Goal: Answer question/provide support: Share knowledge or assist other users

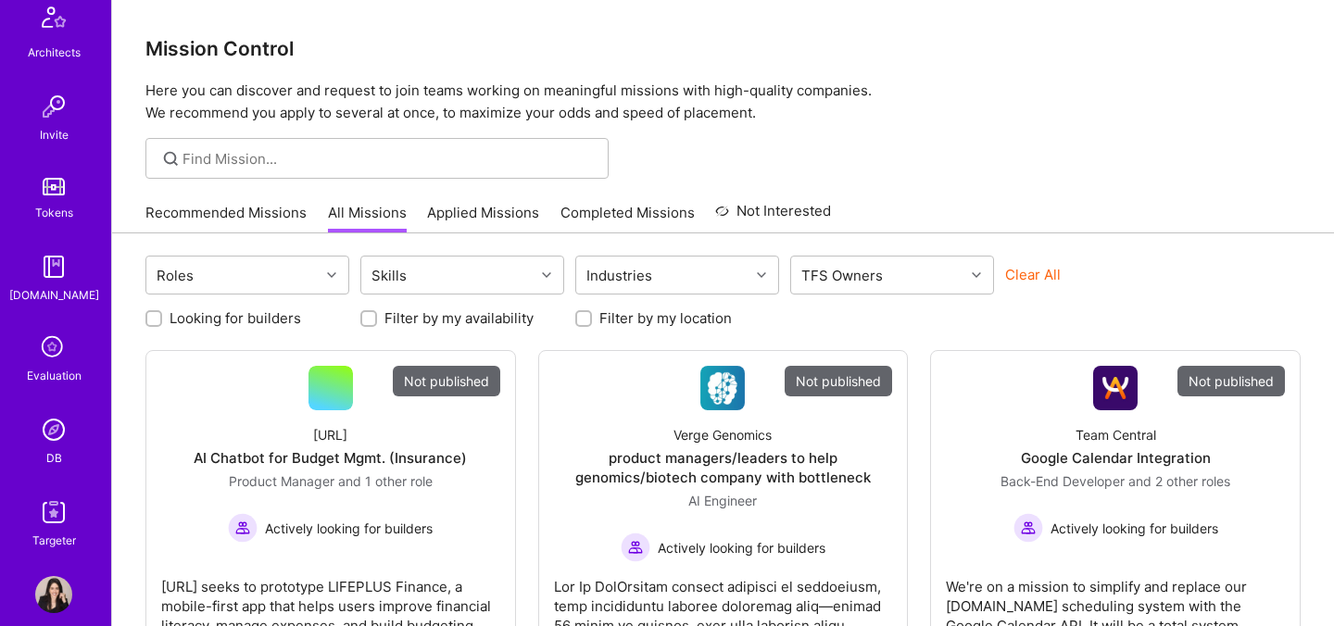
scroll to position [556, 0]
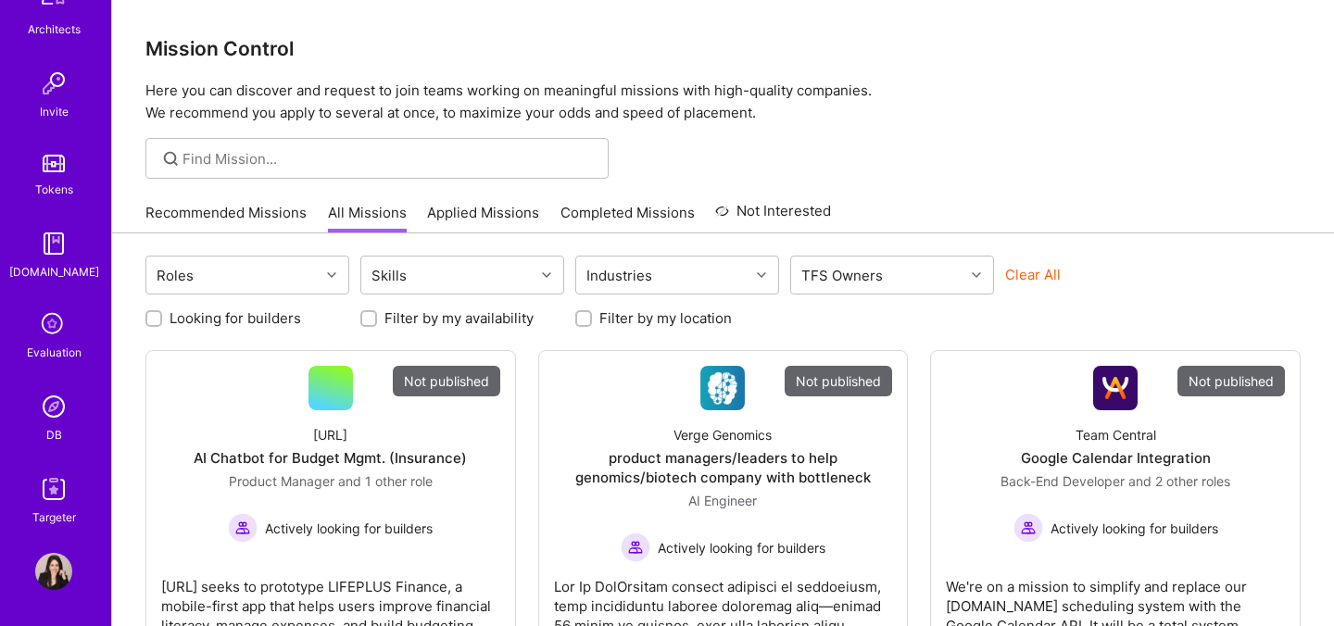
click at [63, 407] on img at bounding box center [53, 406] width 37 height 37
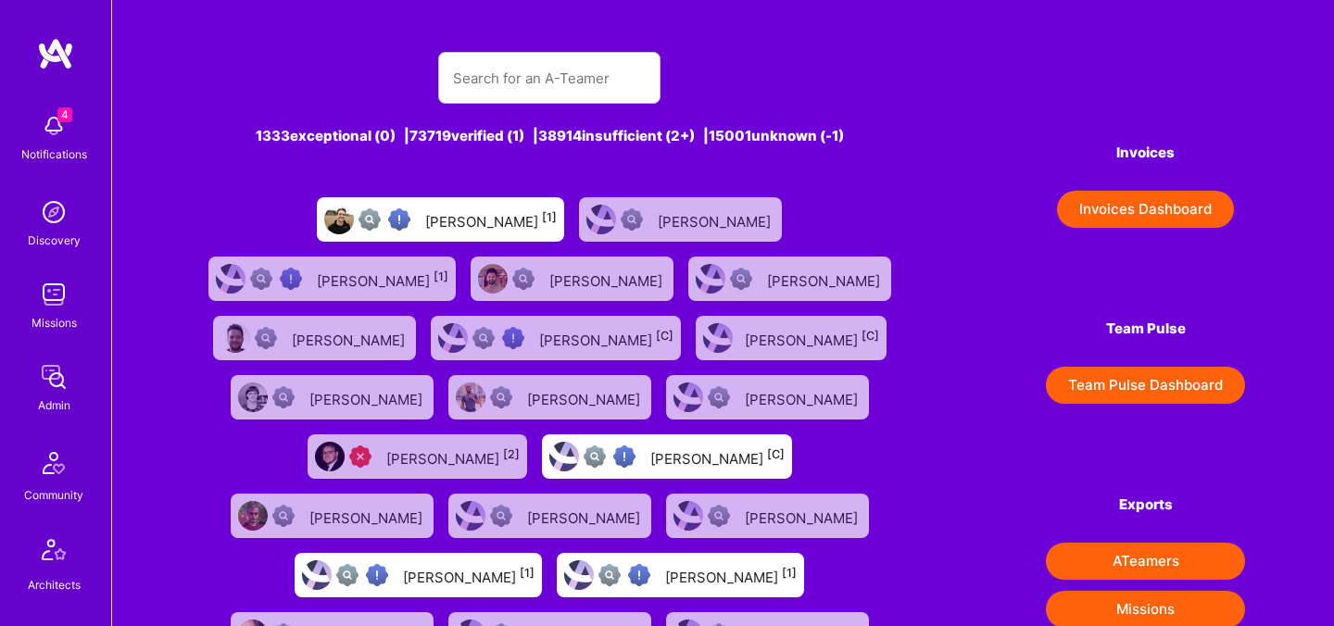
click at [571, 102] on div at bounding box center [549, 78] width 222 height 52
click at [570, 89] on input "text" at bounding box center [549, 78] width 193 height 47
paste input "vatsalshah2210@gmail.com"
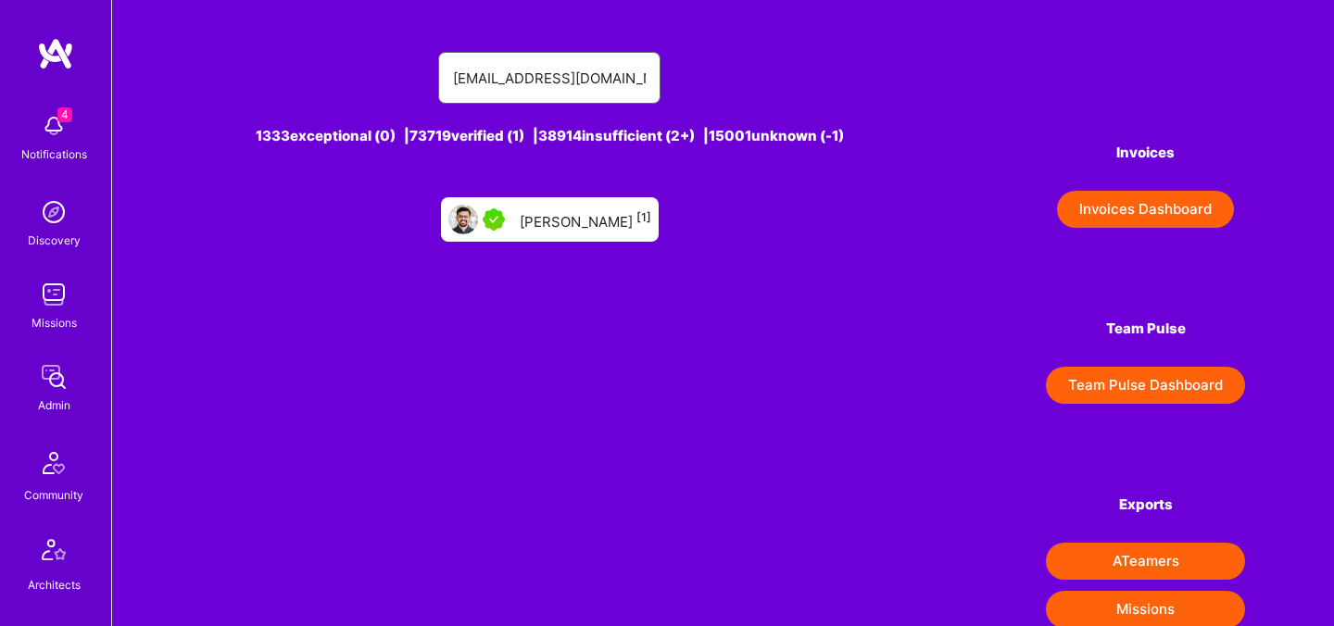
type input "vatsalshah2210@gmail.com"
click at [570, 209] on div "Vatsal Shah [1]" at bounding box center [586, 219] width 132 height 24
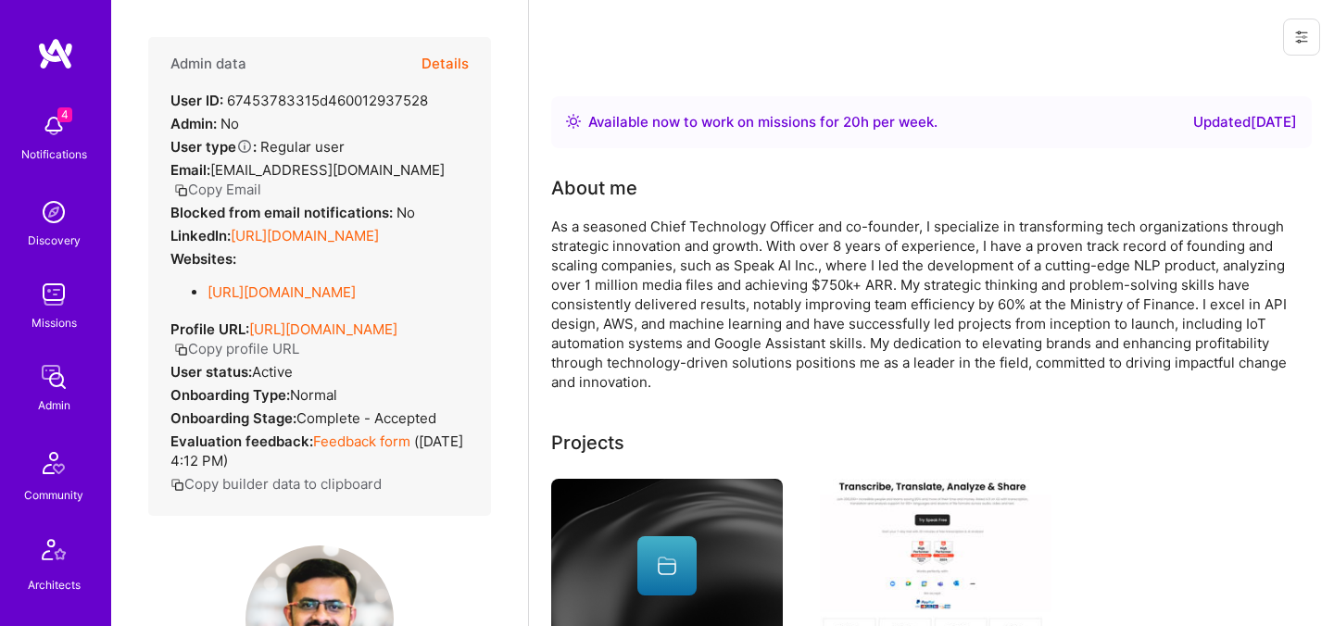
click at [453, 65] on button "Details" at bounding box center [444, 64] width 47 height 54
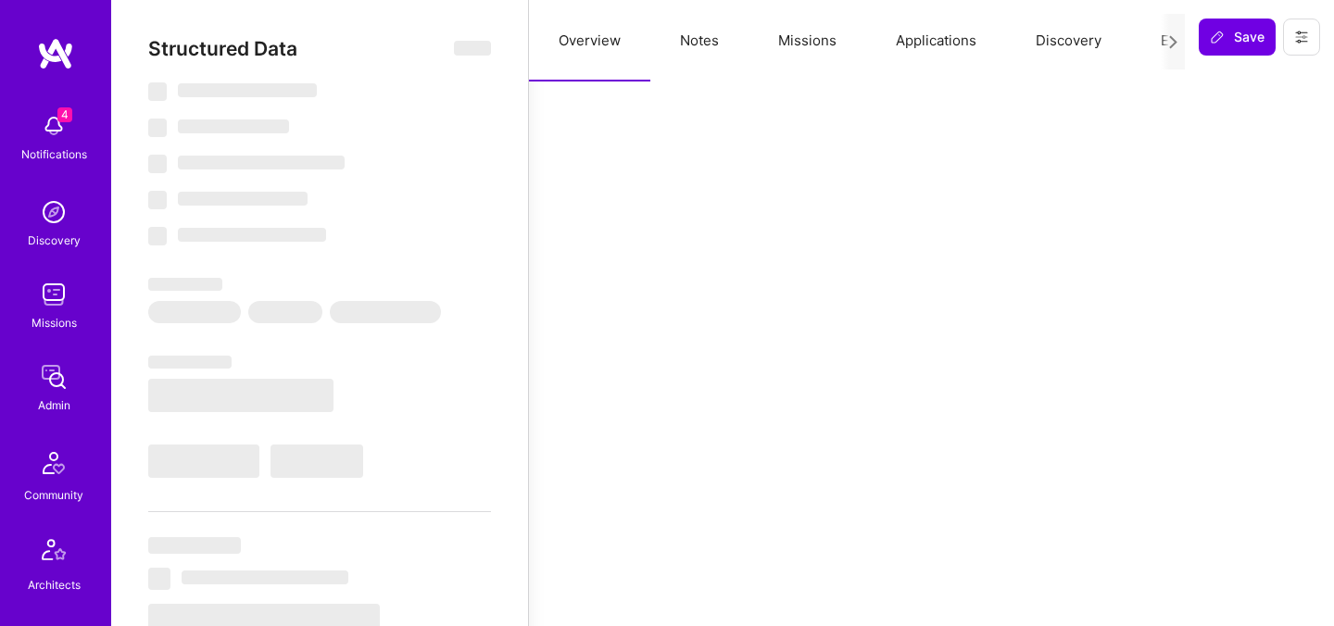
click at [1155, 44] on button "Evaluation" at bounding box center [1194, 41] width 127 height 82
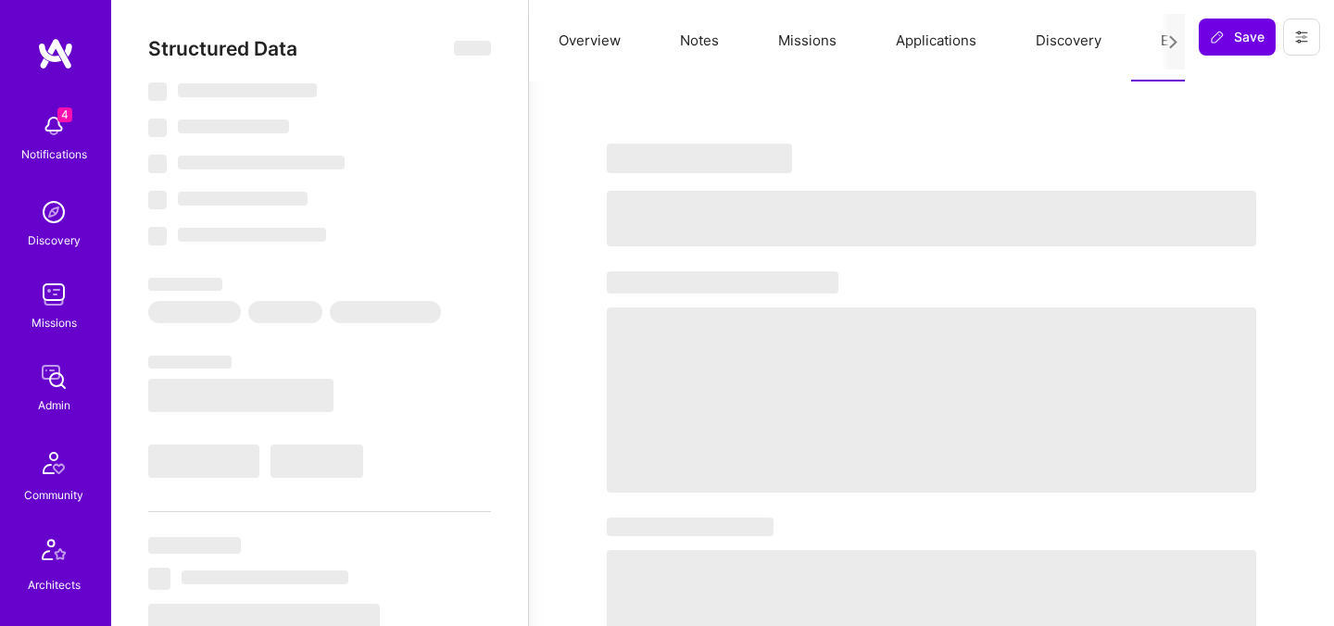
select select "Right Now"
select select "5"
select select "7"
select select "6"
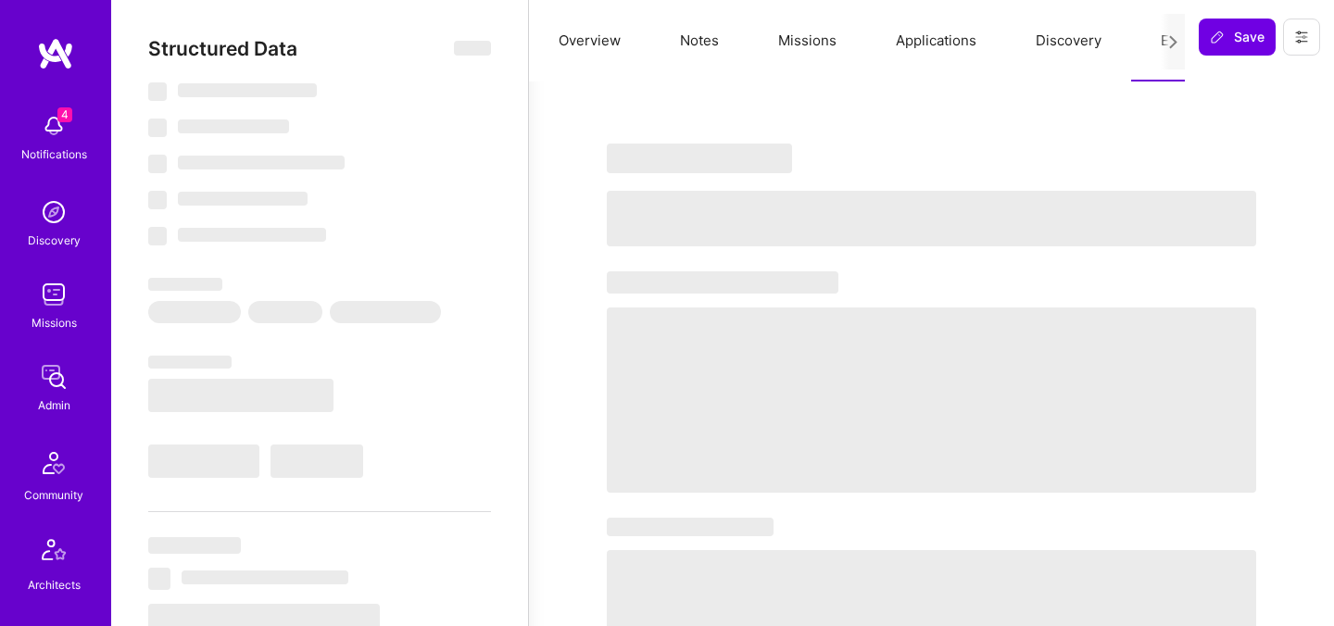
select select "CA"
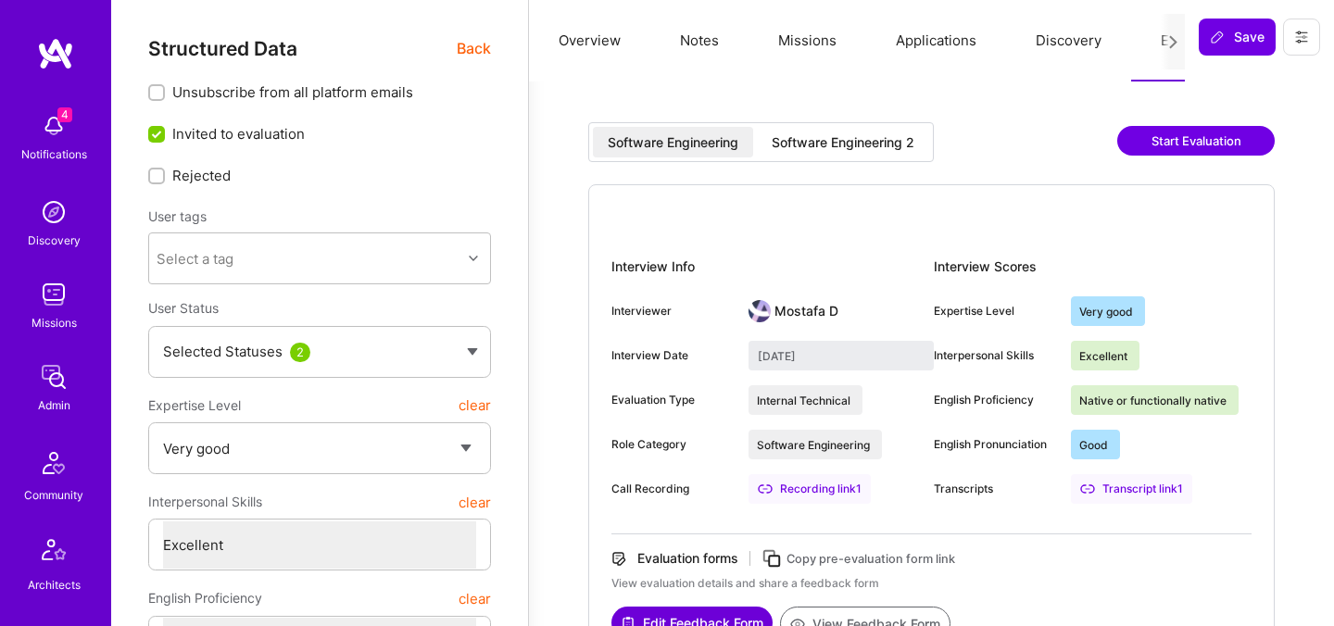
click at [886, 138] on div "Software Engineering 2" at bounding box center [843, 142] width 143 height 19
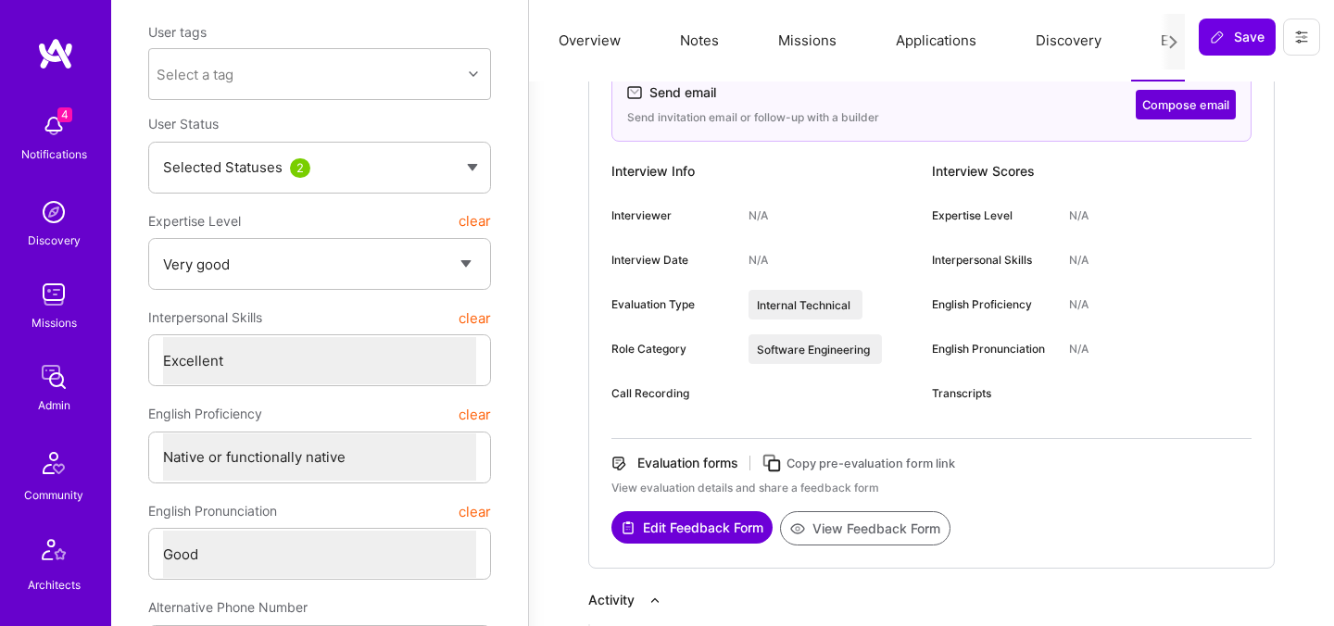
scroll to position [214, 0]
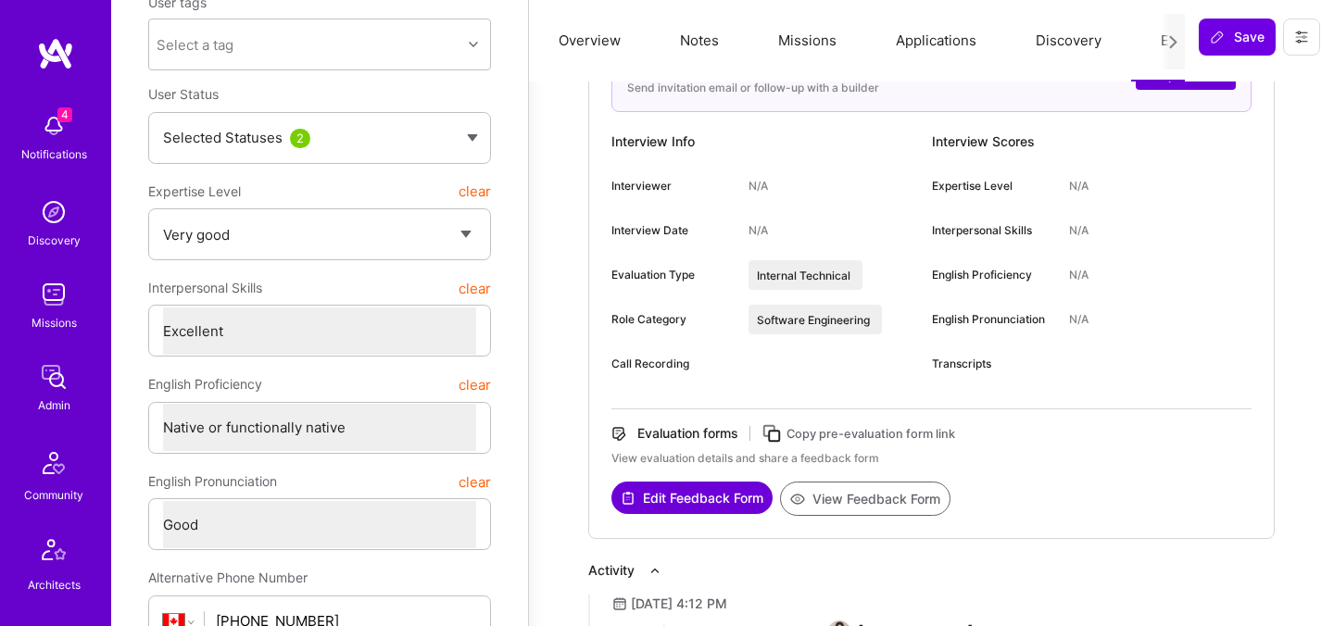
click at [776, 431] on icon at bounding box center [771, 433] width 21 height 21
click at [1301, 44] on button at bounding box center [1301, 37] width 37 height 37
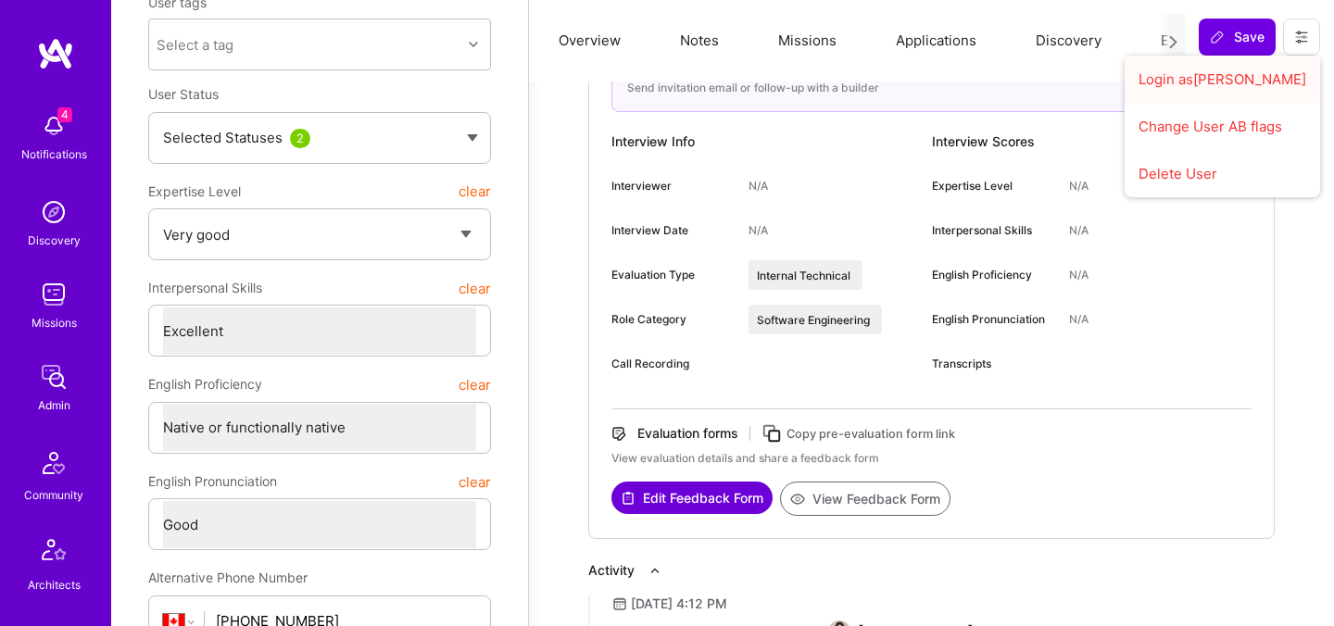
click at [1225, 92] on button "Login as Vatsal" at bounding box center [1222, 79] width 195 height 47
